Goal: Share content: Share content

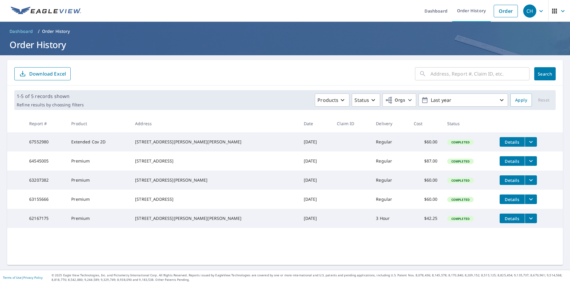
click at [528, 140] on icon "filesDropdownBtn-67552980" at bounding box center [531, 141] width 7 height 7
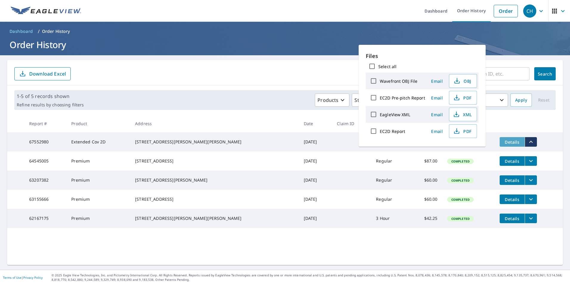
click at [504, 143] on span "Details" at bounding box center [513, 142] width 18 height 6
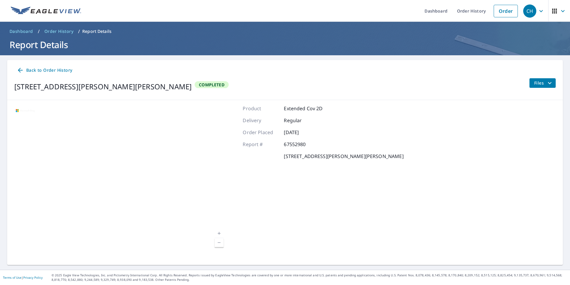
click at [537, 86] on span "Files" at bounding box center [544, 82] width 19 height 7
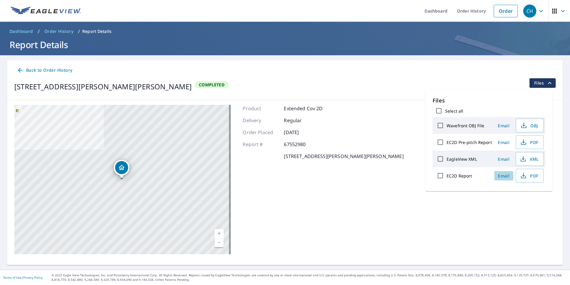
click at [502, 176] on span "Email" at bounding box center [504, 176] width 14 height 6
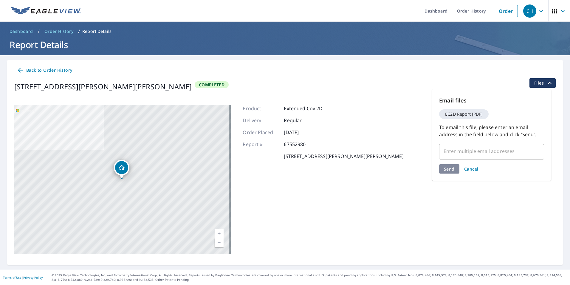
click at [481, 151] on input "text" at bounding box center [487, 150] width 91 height 11
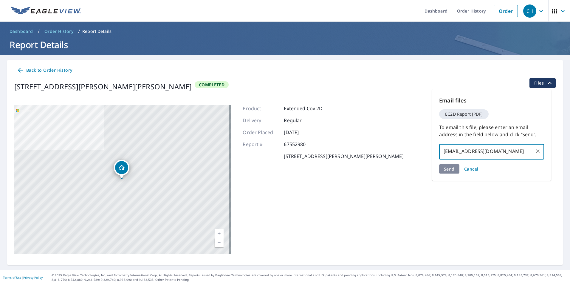
type input "[EMAIL_ADDRESS][DOMAIN_NAME]"
click at [449, 170] on div "Email files EC2D Report [PDF] To email this file, please enter an email address…" at bounding box center [491, 134] width 119 height 91
click at [452, 179] on span "Send" at bounding box center [449, 180] width 11 height 6
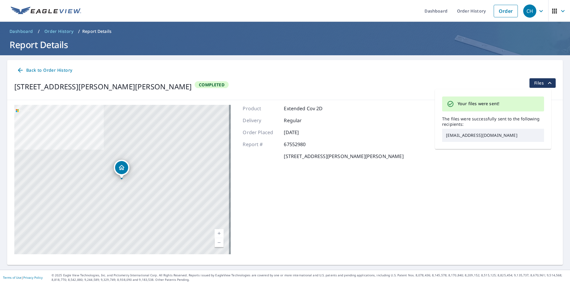
click at [547, 84] on icon "filesDropdownBtn-67552980" at bounding box center [550, 82] width 7 height 7
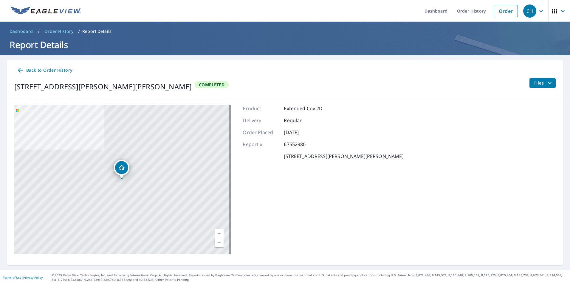
click at [547, 84] on icon "filesDropdownBtn-67552980" at bounding box center [550, 82] width 7 height 7
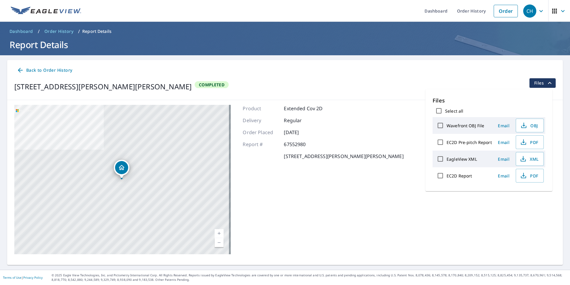
click at [503, 142] on span "Email" at bounding box center [504, 142] width 14 height 6
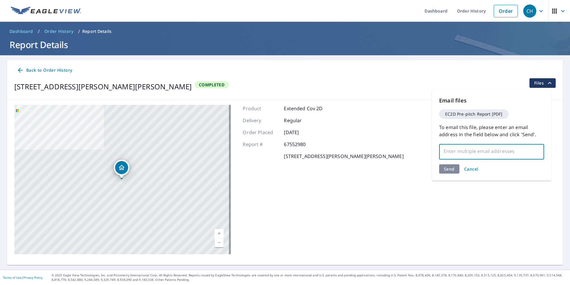
click at [465, 154] on input "text" at bounding box center [487, 150] width 91 height 11
type input "[EMAIL_ADDRESS][DOMAIN_NAME]"
click at [454, 170] on div "Email files EC2D Pre-pitch Report [PDF] To email this file, please enter an ema…" at bounding box center [491, 134] width 119 height 91
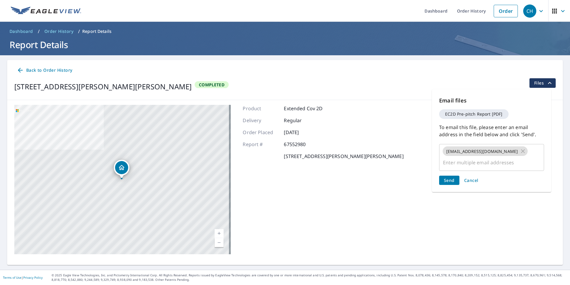
click at [450, 178] on span "Send" at bounding box center [449, 180] width 11 height 6
